Goal: Information Seeking & Learning: Learn about a topic

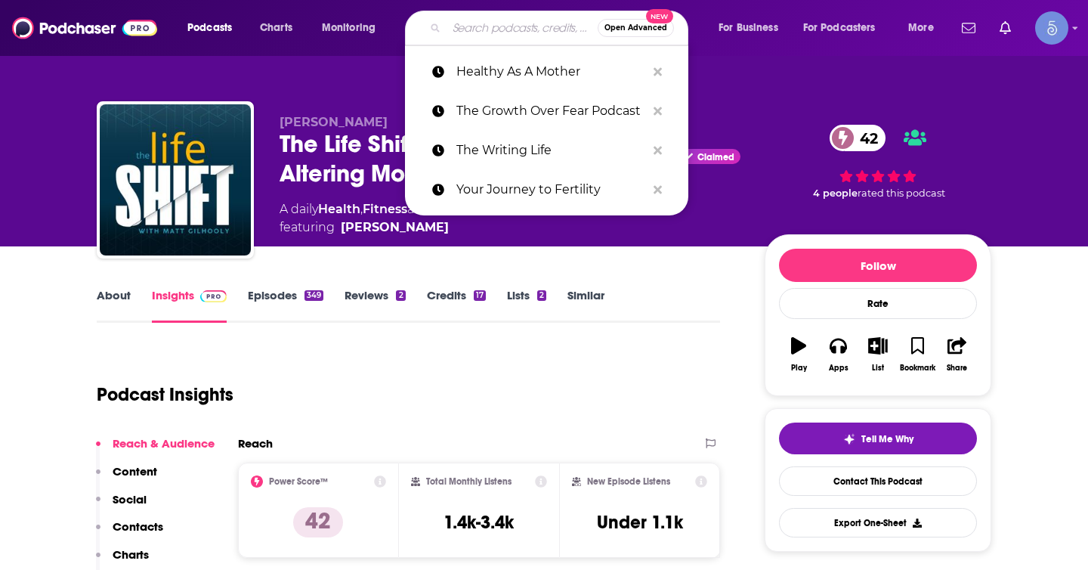
click at [513, 26] on input "Search podcasts, credits, & more..." at bounding box center [521, 28] width 151 height 24
paste input "The One Day At A Time Recovery Podcast"
type input "The One Day At A Time Recovery Podcast"
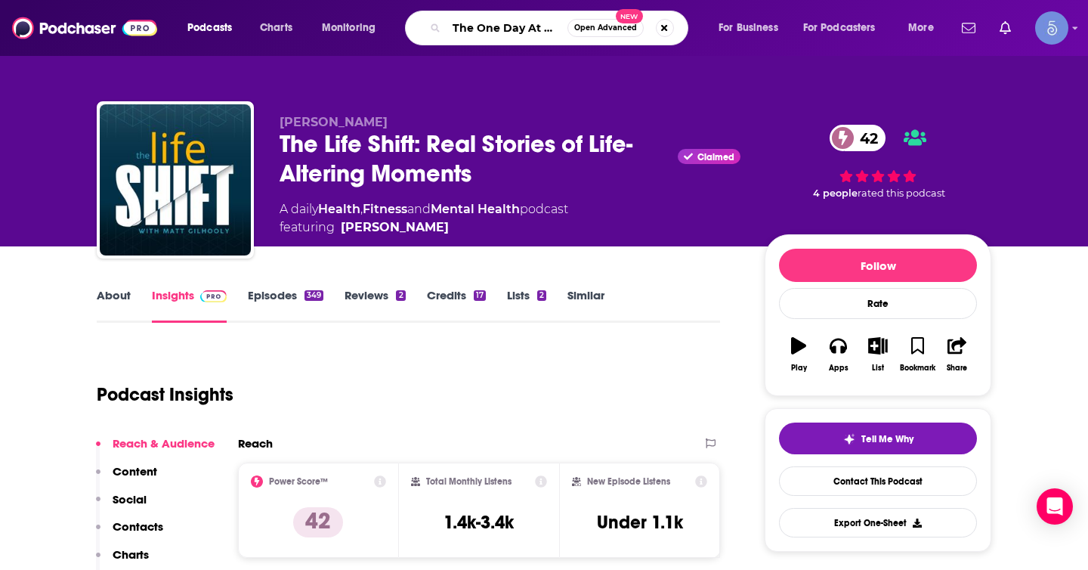
scroll to position [0, 123]
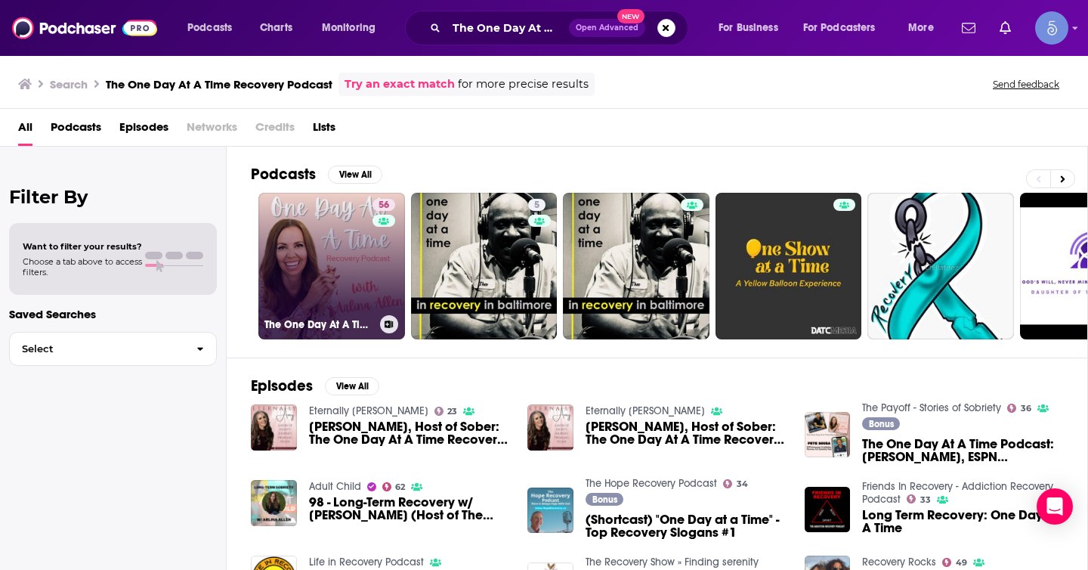
click at [367, 267] on link "56 The One Day At A Time Recovery Podcast" at bounding box center [331, 266] width 147 height 147
